Goal: Task Accomplishment & Management: Manage account settings

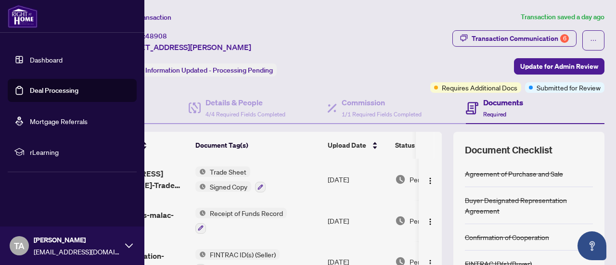
click at [30, 88] on link "Deal Processing" at bounding box center [54, 90] width 49 height 9
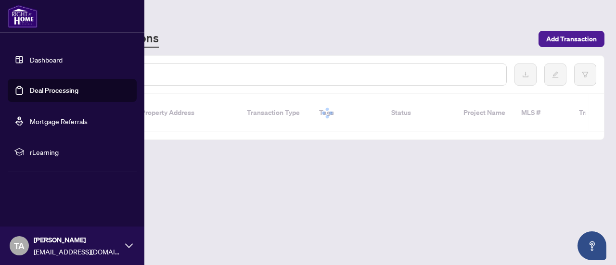
click at [57, 92] on link "Deal Processing" at bounding box center [54, 90] width 49 height 9
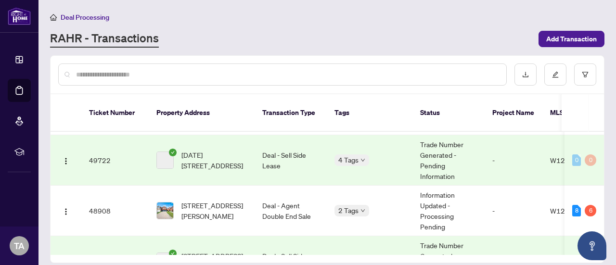
scroll to position [130, 0]
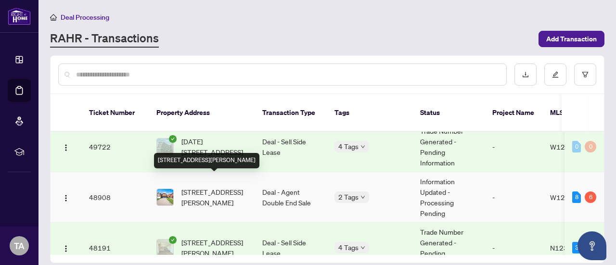
click at [208, 187] on span "[STREET_ADDRESS][PERSON_NAME]" at bounding box center [213, 197] width 65 height 21
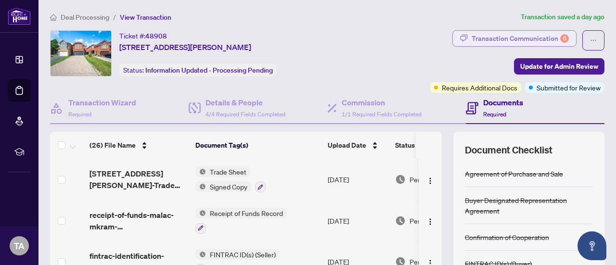
click at [510, 38] on div "Transaction Communication 6" at bounding box center [520, 38] width 97 height 15
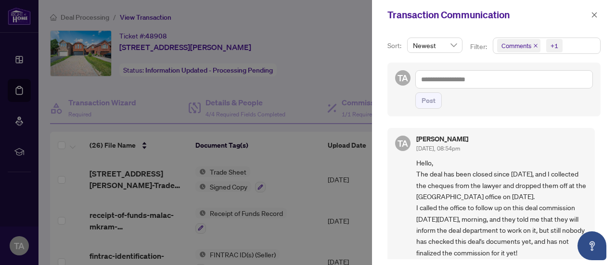
click at [331, 54] on div at bounding box center [308, 132] width 616 height 265
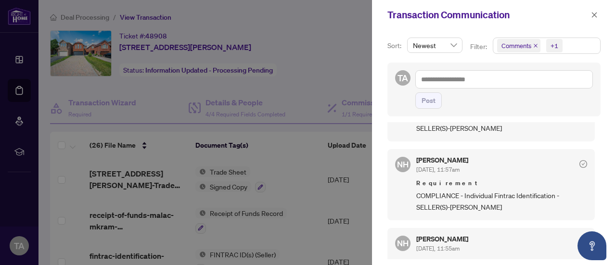
scroll to position [1083, 0]
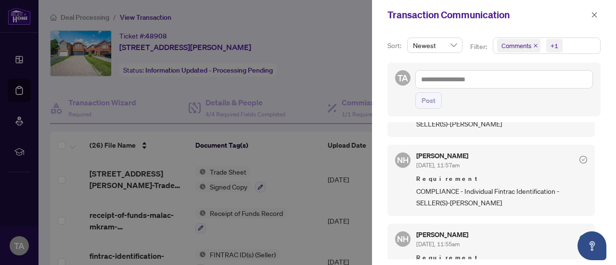
click at [0, 150] on div at bounding box center [308, 132] width 616 height 265
click at [320, 72] on div at bounding box center [308, 132] width 616 height 265
drag, startPoint x: 320, startPoint y: 72, endPoint x: 318, endPoint y: 78, distance: 7.2
click at [318, 78] on div at bounding box center [308, 132] width 616 height 265
click at [291, 71] on div at bounding box center [308, 132] width 616 height 265
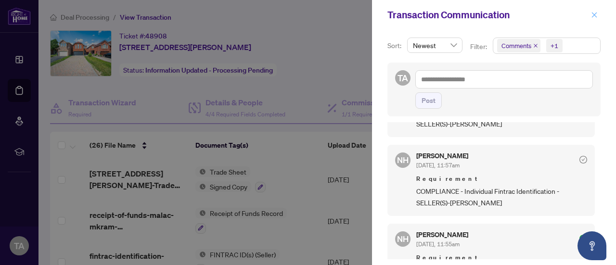
click at [594, 12] on icon "close" at bounding box center [594, 15] width 7 height 7
